Goal: Task Accomplishment & Management: Use online tool/utility

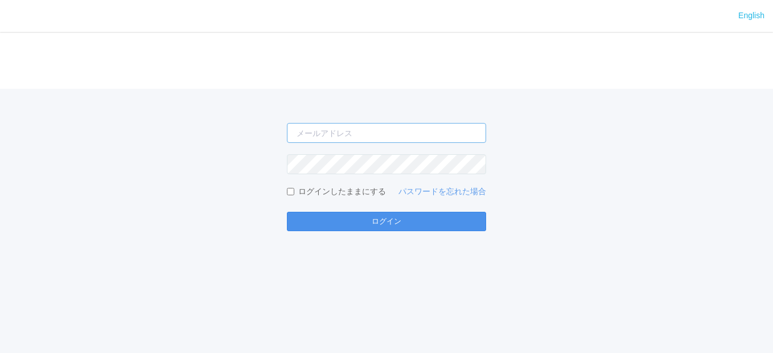
type input "[EMAIL_ADDRESS][DOMAIN_NAME]"
click at [366, 220] on button "ログイン" at bounding box center [386, 221] width 199 height 19
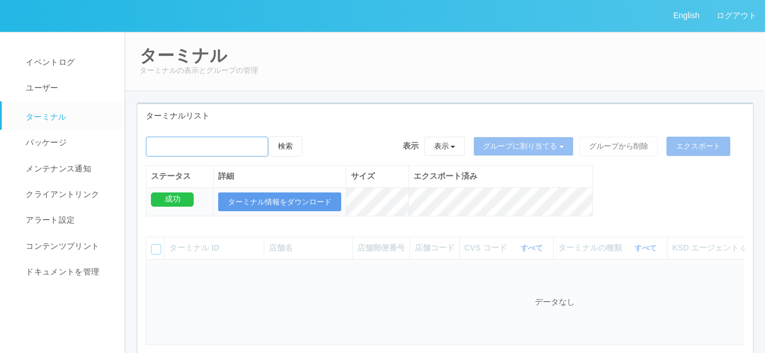
click at [177, 149] on input "emailSearch" at bounding box center [207, 147] width 122 height 20
paste input "元江別"
type input "元江別"
click at [300, 142] on button "検索" at bounding box center [285, 146] width 34 height 20
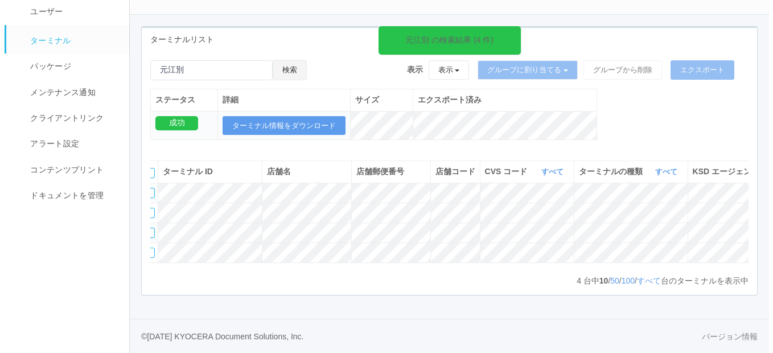
scroll to position [0, 248]
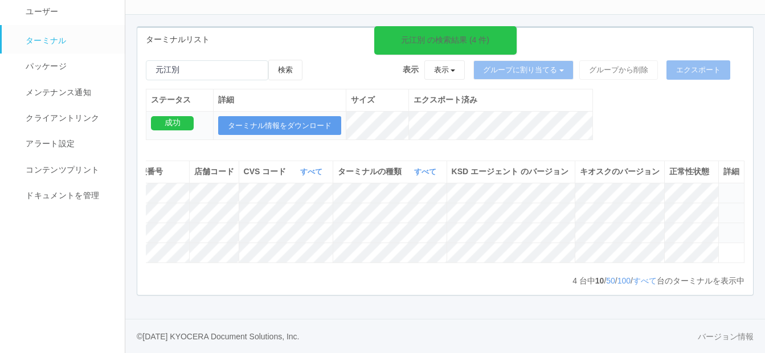
click at [723, 208] on icon at bounding box center [723, 208] width 0 height 0
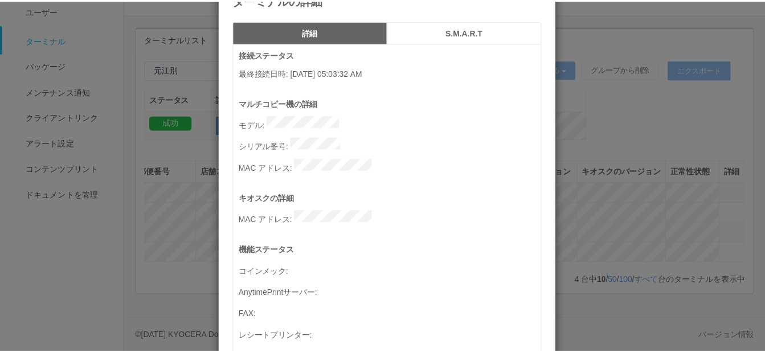
scroll to position [0, 0]
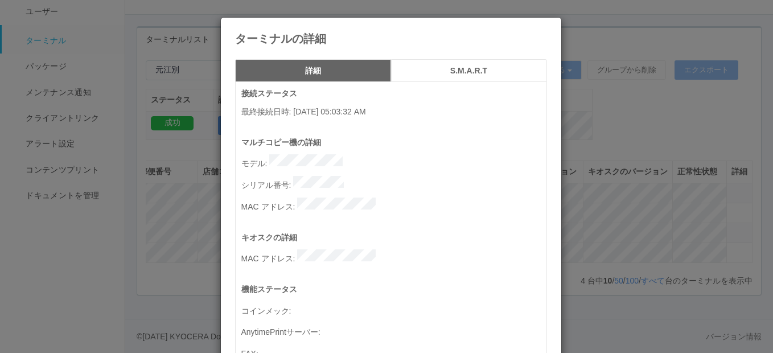
click at [547, 26] on icon at bounding box center [547, 26] width 0 height 0
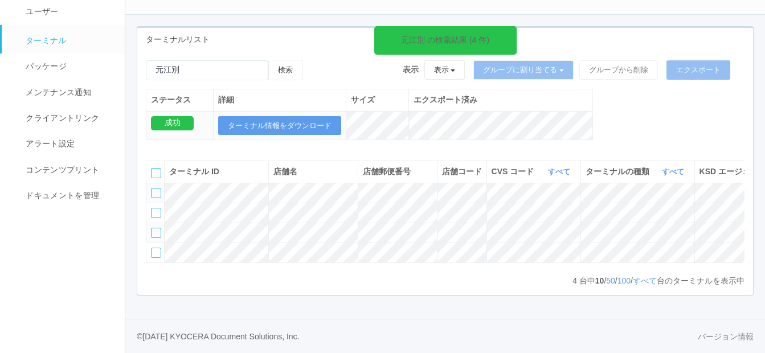
scroll to position [0, 248]
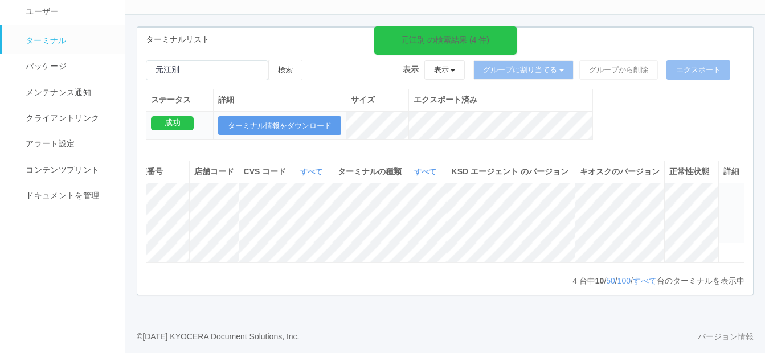
click at [723, 208] on icon at bounding box center [723, 208] width 0 height 0
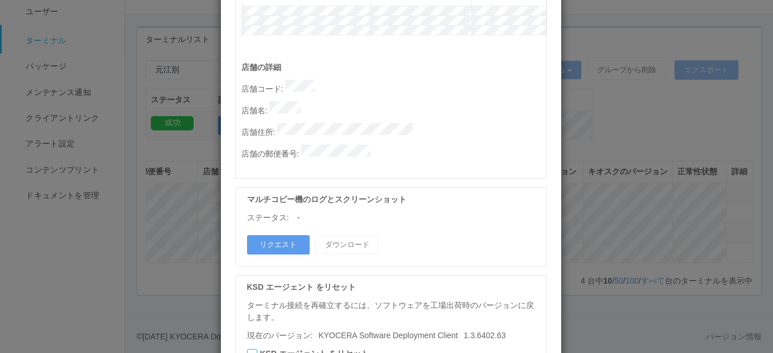
scroll to position [666, 0]
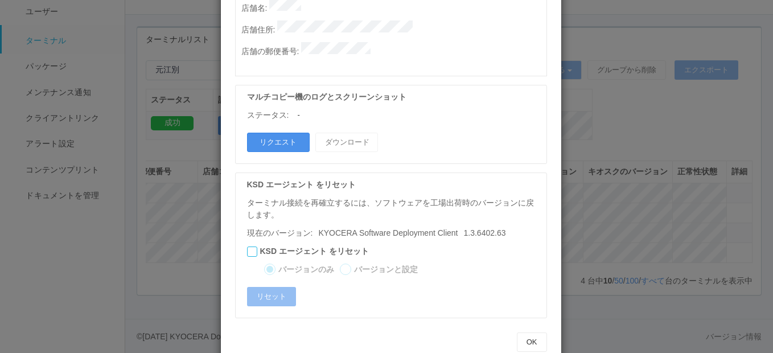
click at [286, 133] on button "リクエスト" at bounding box center [278, 142] width 63 height 19
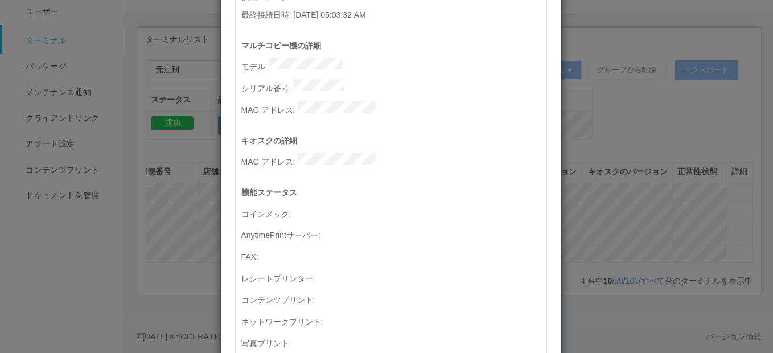
scroll to position [0, 0]
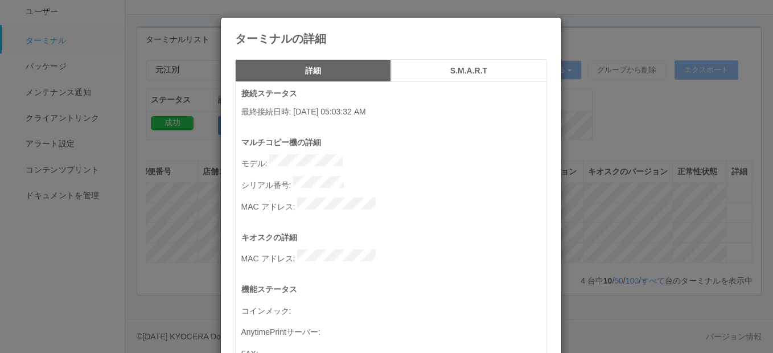
click at [450, 75] on h5 "S.M.A.R.T" at bounding box center [469, 71] width 148 height 9
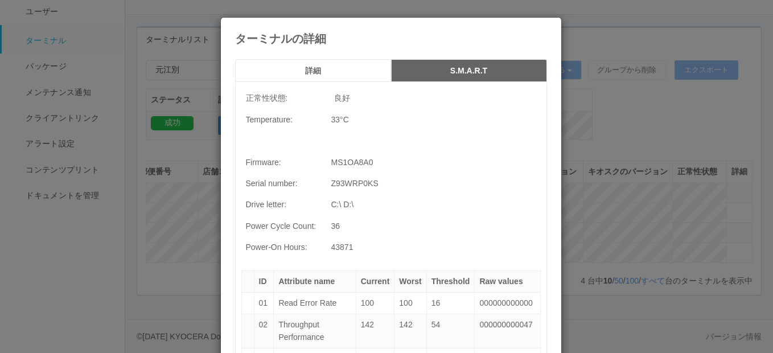
click at [315, 62] on button "詳細" at bounding box center [313, 70] width 156 height 23
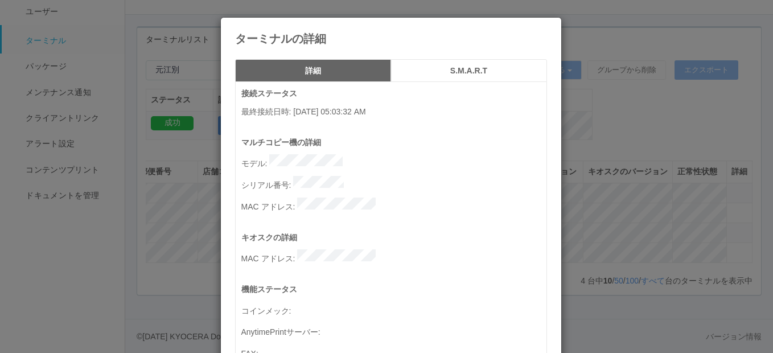
click at [547, 26] on icon at bounding box center [547, 26] width 0 height 0
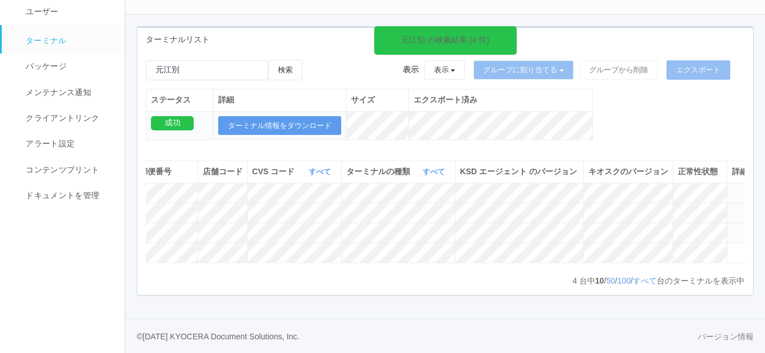
click at [732, 208] on icon at bounding box center [732, 208] width 0 height 0
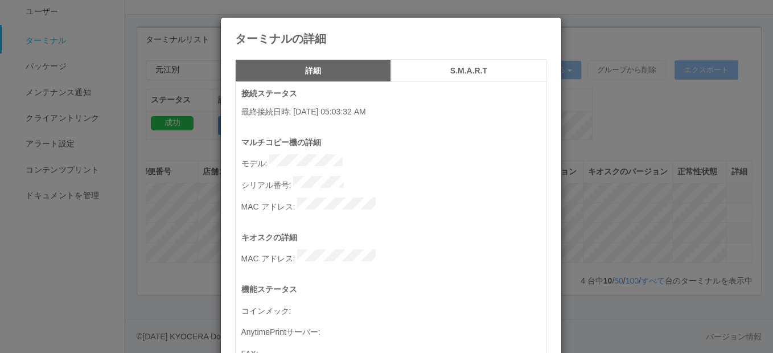
click at [441, 72] on h5 "S.M.A.R.T" at bounding box center [469, 71] width 148 height 9
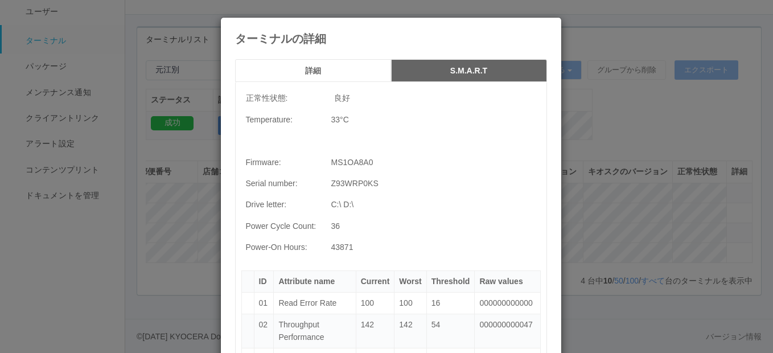
click at [277, 64] on button "詳細" at bounding box center [313, 70] width 156 height 23
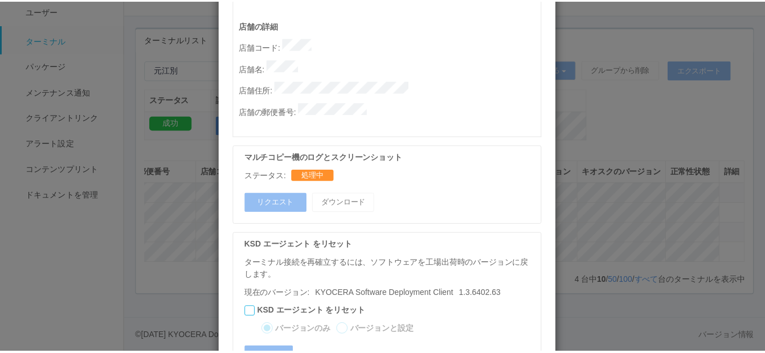
scroll to position [666, 0]
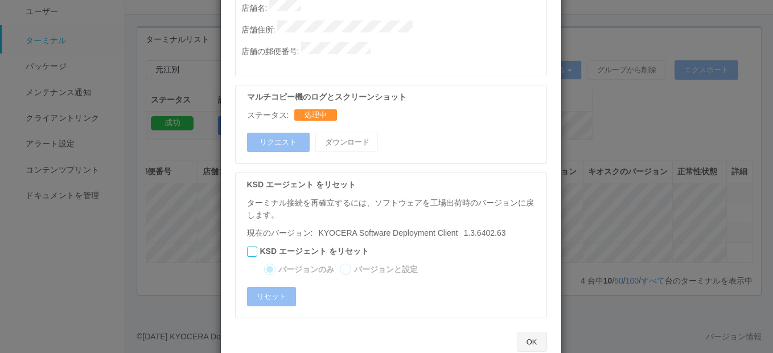
click at [532, 333] on button "OK" at bounding box center [532, 342] width 30 height 19
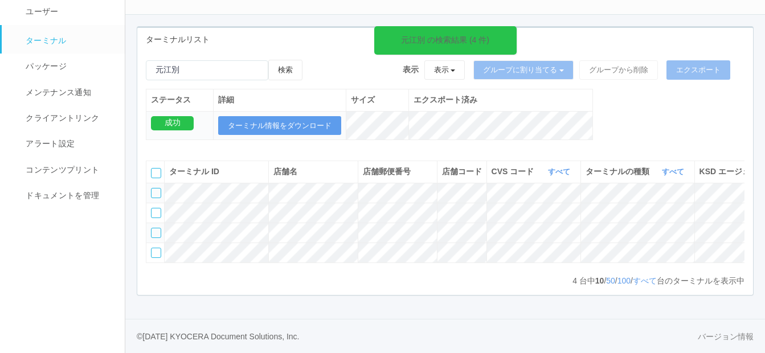
scroll to position [0, 248]
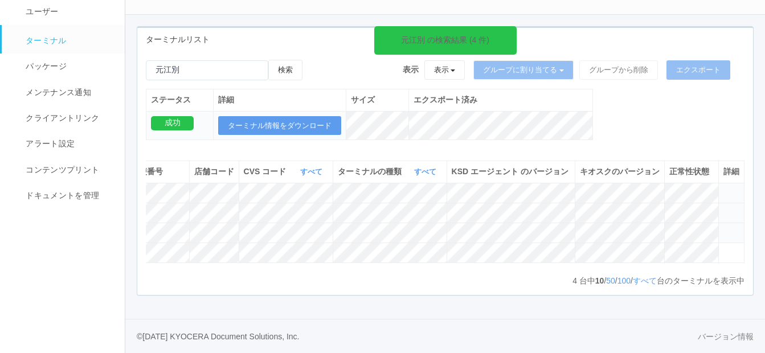
click at [723, 208] on icon at bounding box center [723, 208] width 0 height 0
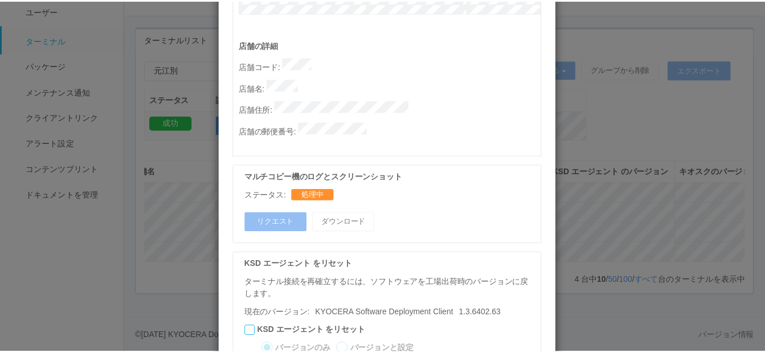
scroll to position [666, 0]
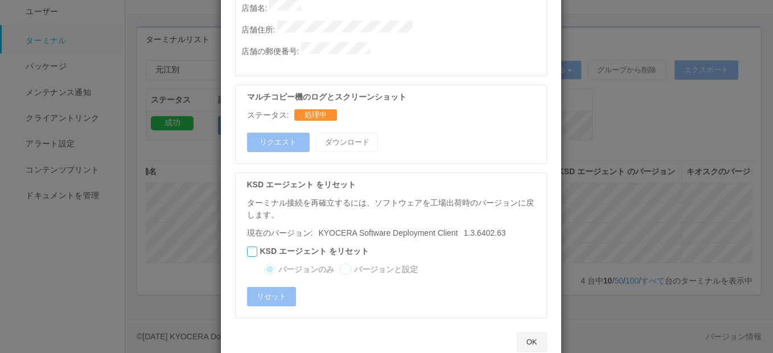
click at [527, 333] on button "OK" at bounding box center [532, 342] width 30 height 19
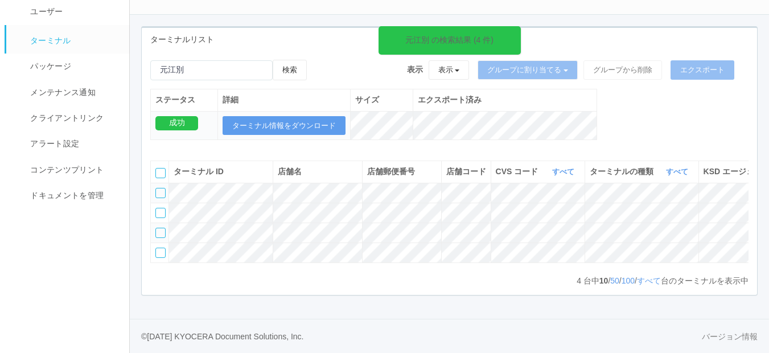
scroll to position [0, 248]
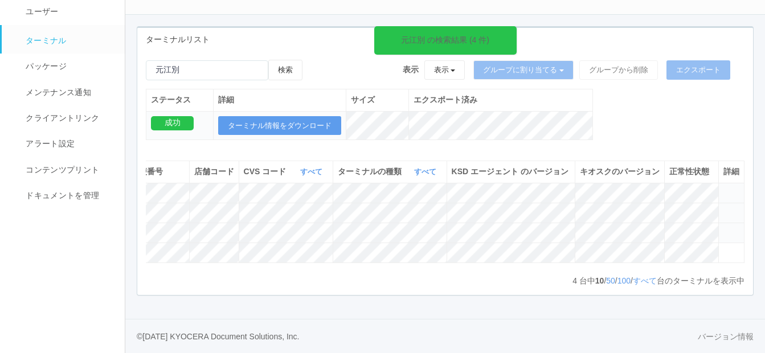
click at [723, 208] on icon at bounding box center [723, 208] width 0 height 0
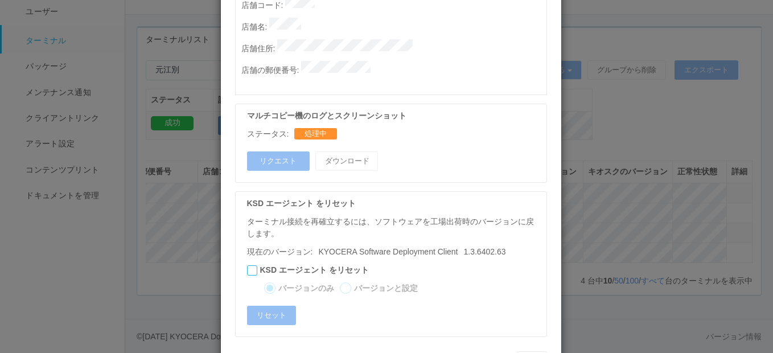
scroll to position [666, 0]
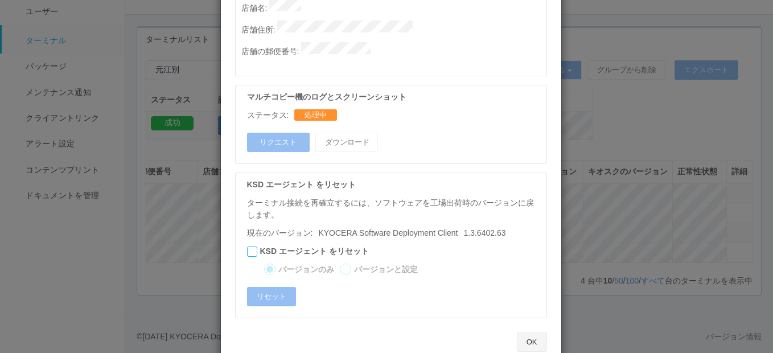
click at [530, 333] on button "OK" at bounding box center [532, 342] width 30 height 19
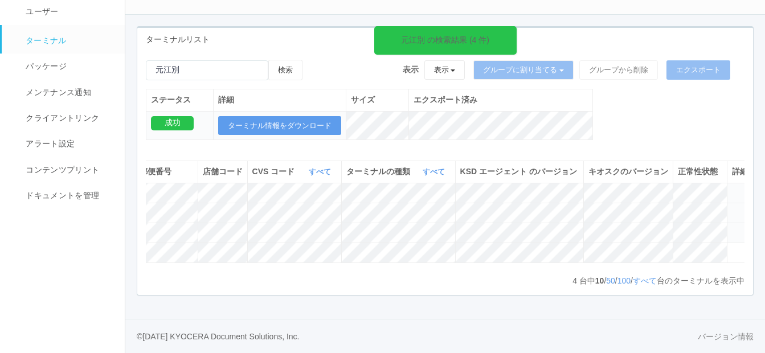
click at [732, 208] on icon at bounding box center [732, 208] width 0 height 0
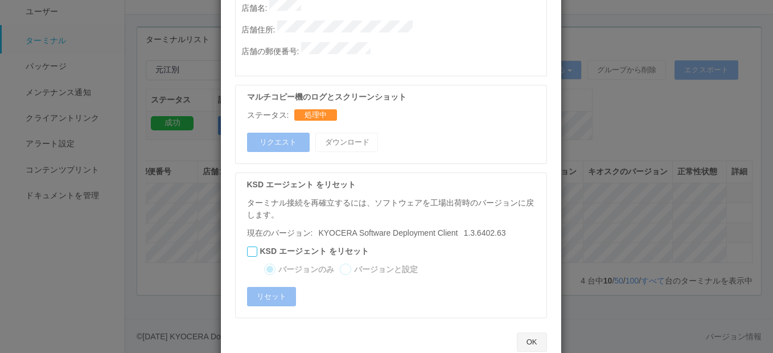
drag, startPoint x: 523, startPoint y: 315, endPoint x: 534, endPoint y: 316, distance: 11.4
click at [523, 333] on button "OK" at bounding box center [532, 342] width 30 height 19
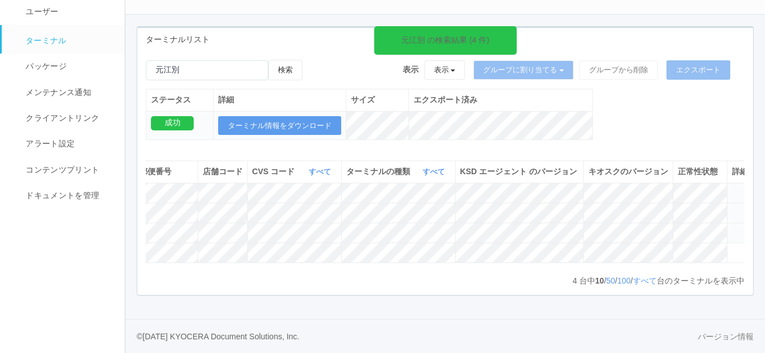
click at [732, 208] on icon at bounding box center [732, 208] width 0 height 0
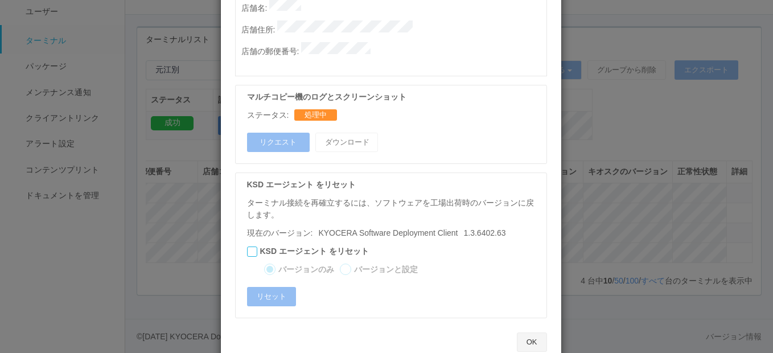
click at [528, 333] on button "OK" at bounding box center [532, 342] width 30 height 19
